Goal: Navigation & Orientation: Find specific page/section

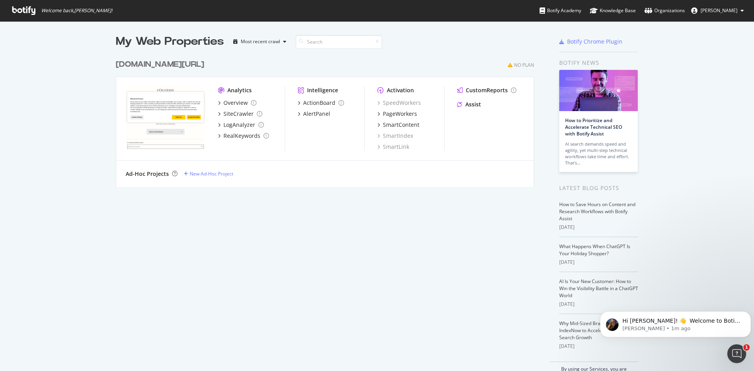
click at [61, 126] on div "My Web Properties Most recent crawl [DOMAIN_NAME][URL] No Plan Analytics Overvi…" at bounding box center [377, 206] width 754 height 370
